Goal: Information Seeking & Learning: Learn about a topic

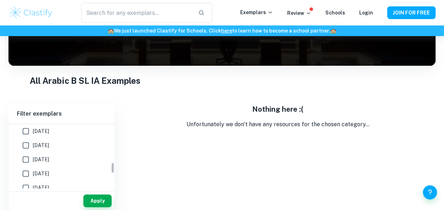
scroll to position [221, 0]
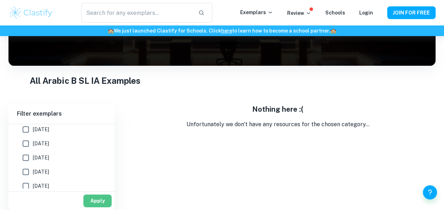
click at [94, 197] on button "Apply" at bounding box center [97, 200] width 28 height 13
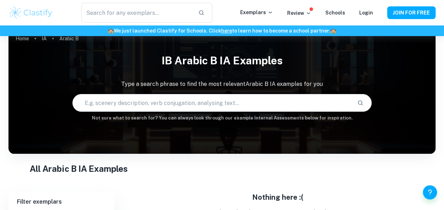
scroll to position [100, 0]
